Goal: Task Accomplishment & Management: Manage account settings

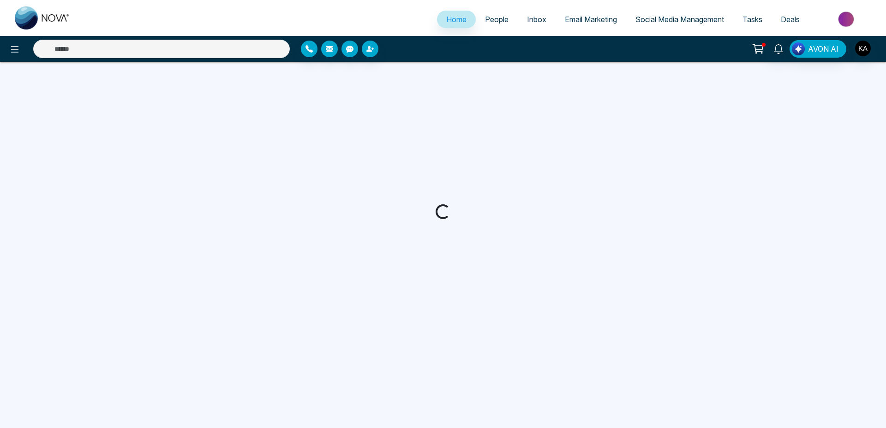
click at [492, 17] on span "People" at bounding box center [497, 19] width 24 height 9
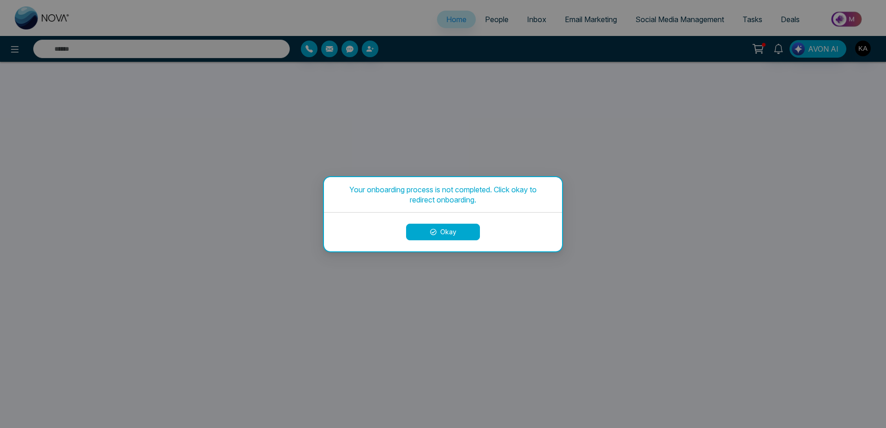
select select "*"
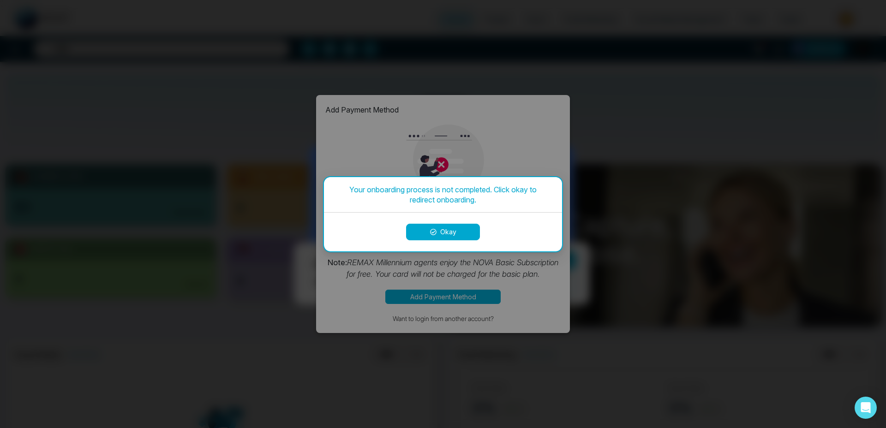
click at [463, 232] on button "Okay" at bounding box center [443, 232] width 74 height 17
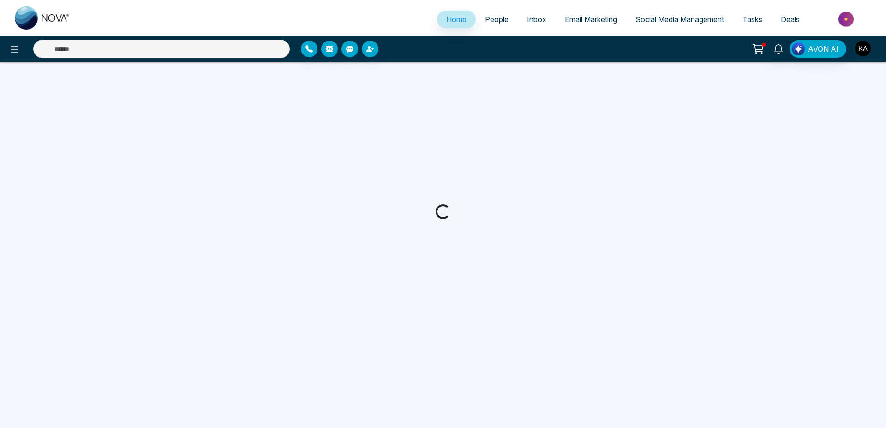
click at [861, 46] on img "button" at bounding box center [863, 49] width 16 height 16
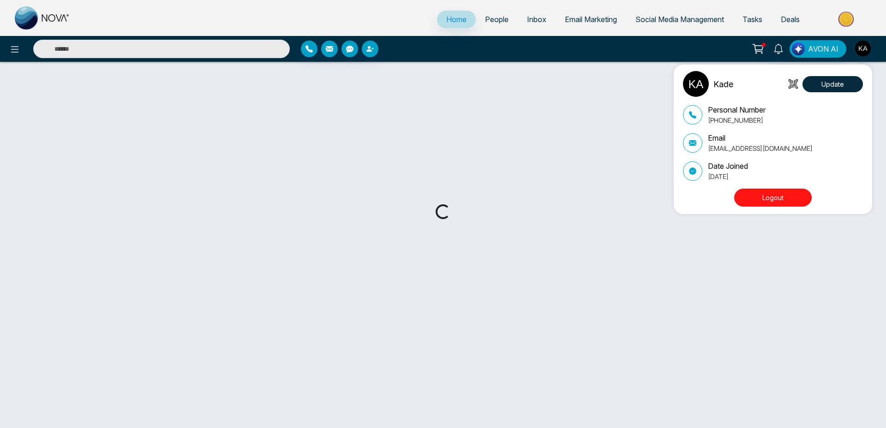
click at [756, 194] on button "Logout" at bounding box center [772, 198] width 77 height 18
